Goal: Task Accomplishment & Management: Manage account settings

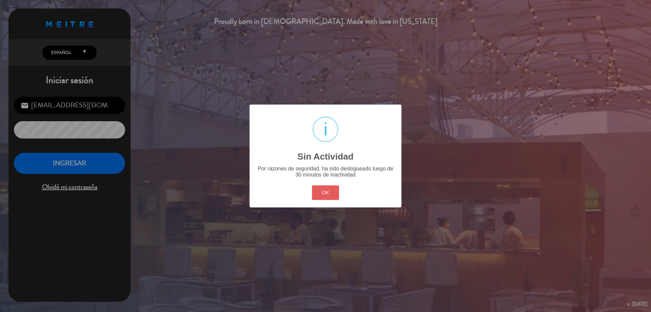
click at [327, 189] on button "OK" at bounding box center [325, 192] width 27 height 15
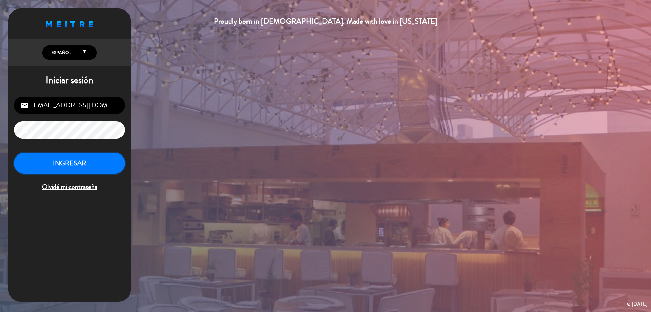
click at [51, 163] on button "INGRESAR" at bounding box center [69, 163] width 111 height 21
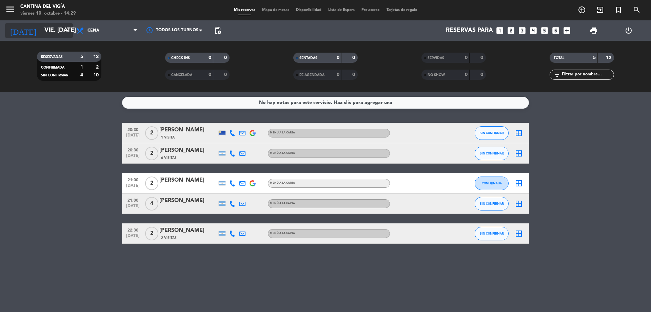
click at [54, 28] on input "vie. [DATE]" at bounding box center [80, 31] width 79 height 14
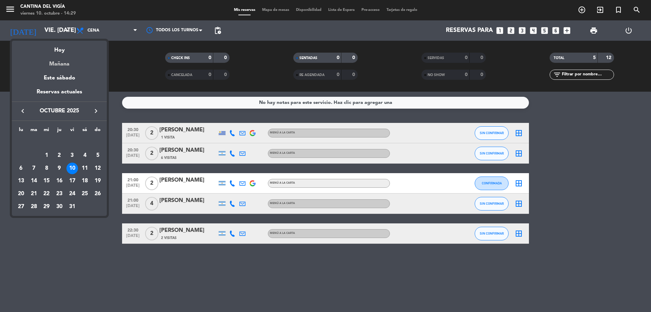
click at [72, 65] on div "Mañana" at bounding box center [59, 62] width 95 height 14
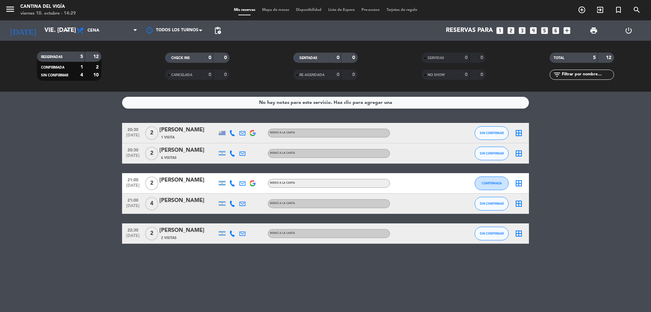
type input "sáb. [DATE]"
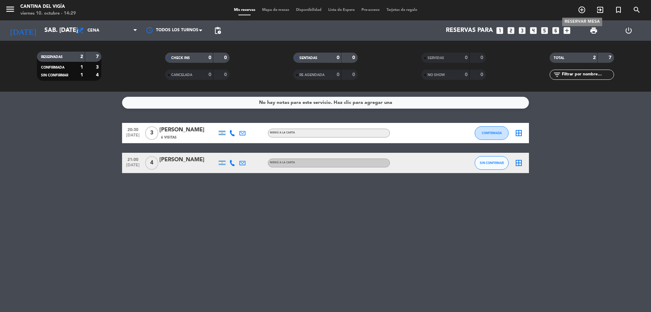
click at [585, 13] on icon "add_circle_outline" at bounding box center [582, 10] width 8 height 8
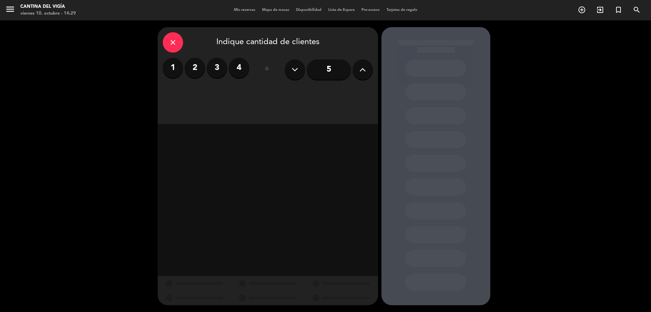
click at [363, 65] on icon at bounding box center [363, 69] width 6 height 10
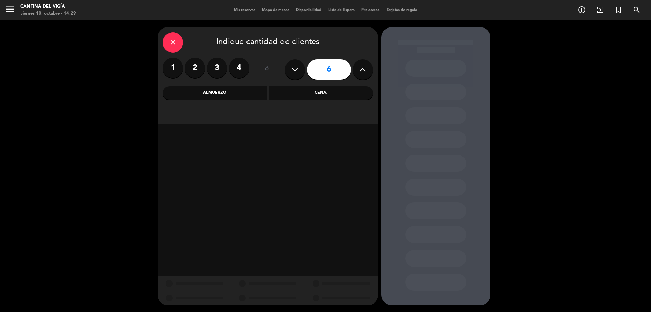
click at [298, 91] on div "Cena" at bounding box center [321, 93] width 104 height 14
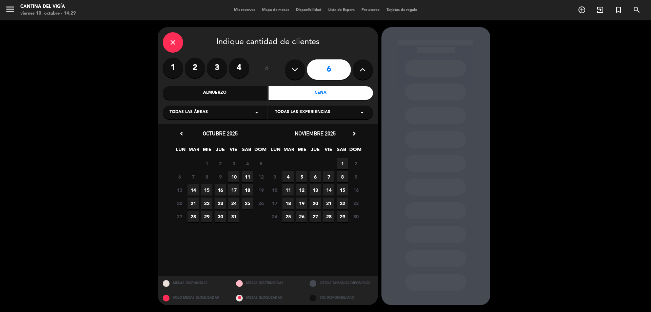
click at [250, 175] on span "11" at bounding box center [247, 176] width 11 height 11
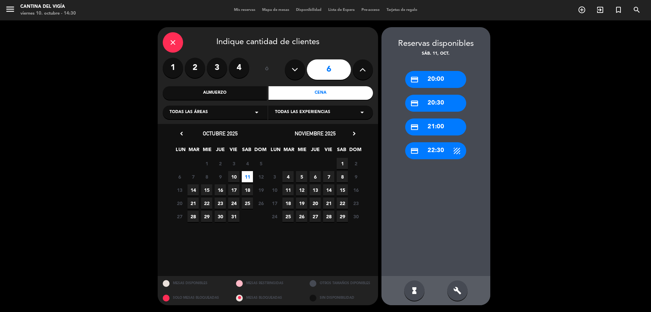
click at [450, 104] on div "credit_card 20:30" at bounding box center [435, 103] width 61 height 17
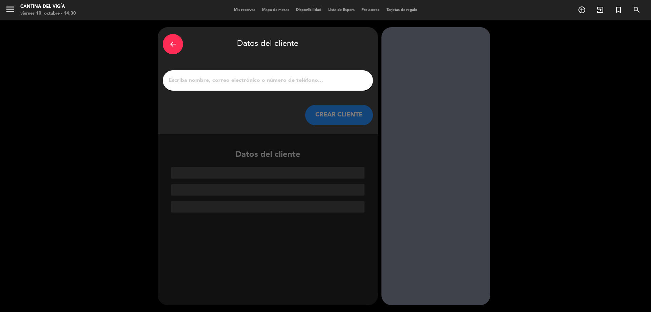
click at [192, 81] on input "1" at bounding box center [268, 80] width 200 height 9
click at [326, 117] on button "CREAR CLIENTE" at bounding box center [339, 115] width 68 height 20
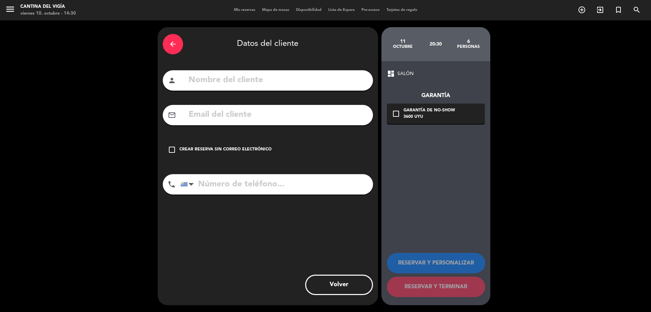
click at [203, 79] on input "text" at bounding box center [278, 80] width 180 height 14
type input "l"
type input "[PERSON_NAME]"
drag, startPoint x: 241, startPoint y: 151, endPoint x: 244, endPoint y: 162, distance: 11.8
click at [242, 150] on div "Crear reserva sin correo electrónico" at bounding box center [225, 149] width 92 height 7
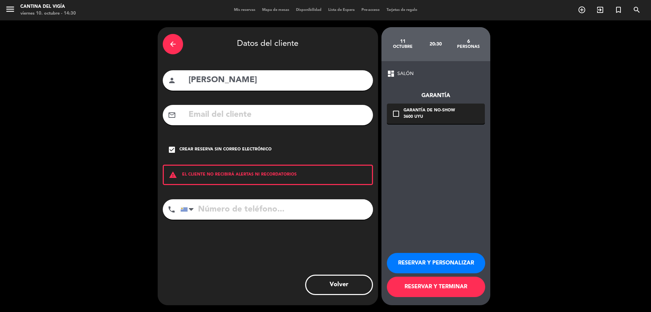
click at [245, 215] on input "tel" at bounding box center [276, 209] width 193 height 20
type input "42482400"
click at [428, 291] on button "RESERVAR Y TERMINAR" at bounding box center [436, 286] width 98 height 20
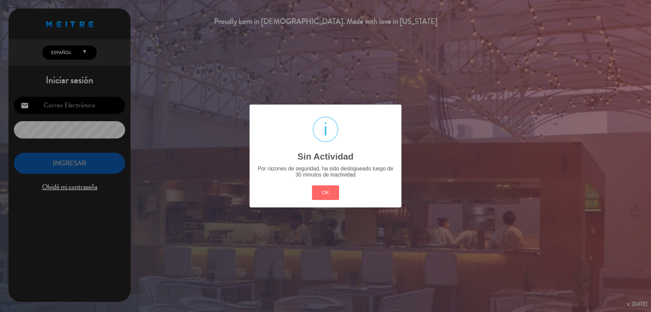
type input "[EMAIL_ADDRESS][DOMAIN_NAME]"
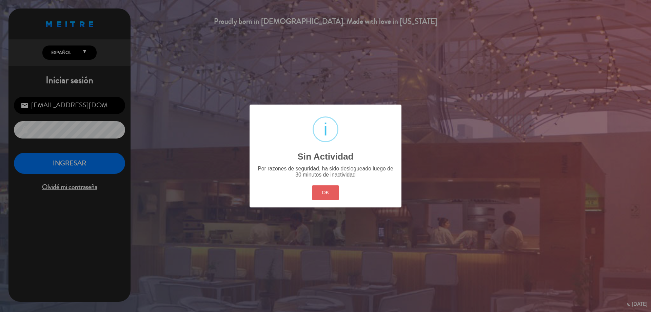
click at [326, 188] on button "OK" at bounding box center [325, 192] width 27 height 15
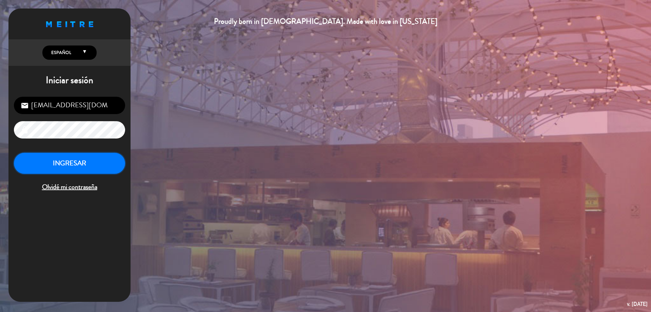
click at [52, 156] on button "INGRESAR" at bounding box center [69, 163] width 111 height 21
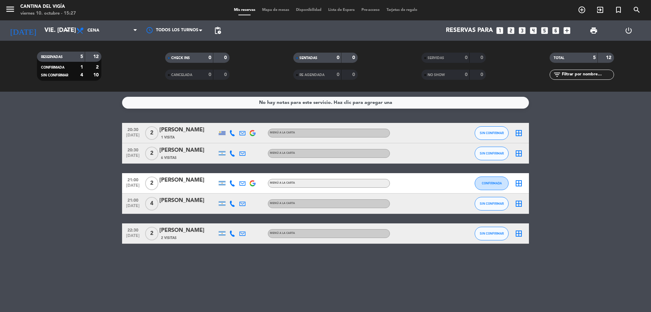
click at [50, 199] on bookings-row "20:30 [DATE] 2 [PERSON_NAME] 1 Visita MENÚ A LA CARTA SIN CONFIRMAR border_all …" at bounding box center [325, 183] width 651 height 121
click at [168, 274] on div "No hay notas para este servicio. Haz clic para agregar una 20:30 [DATE] 2 [PERS…" at bounding box center [325, 202] width 651 height 220
click at [193, 270] on div "No hay notas para este servicio. Haz clic para agregar una 20:30 [DATE] 2 [PERS…" at bounding box center [325, 202] width 651 height 220
click at [210, 259] on div "No hay notas para este servicio. Haz clic para agregar una 20:30 [DATE] 2 [PERS…" at bounding box center [325, 202] width 651 height 220
drag, startPoint x: 190, startPoint y: 256, endPoint x: 122, endPoint y: 257, distance: 67.5
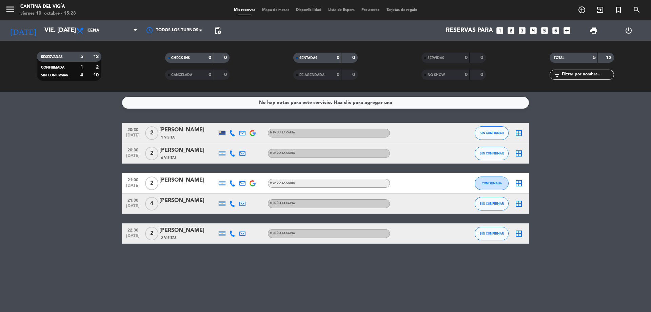
click at [122, 257] on div "No hay notas para este servicio. Haz clic para agregar una 20:30 [DATE] 2 [PERS…" at bounding box center [325, 202] width 651 height 220
